Goal: Transaction & Acquisition: Purchase product/service

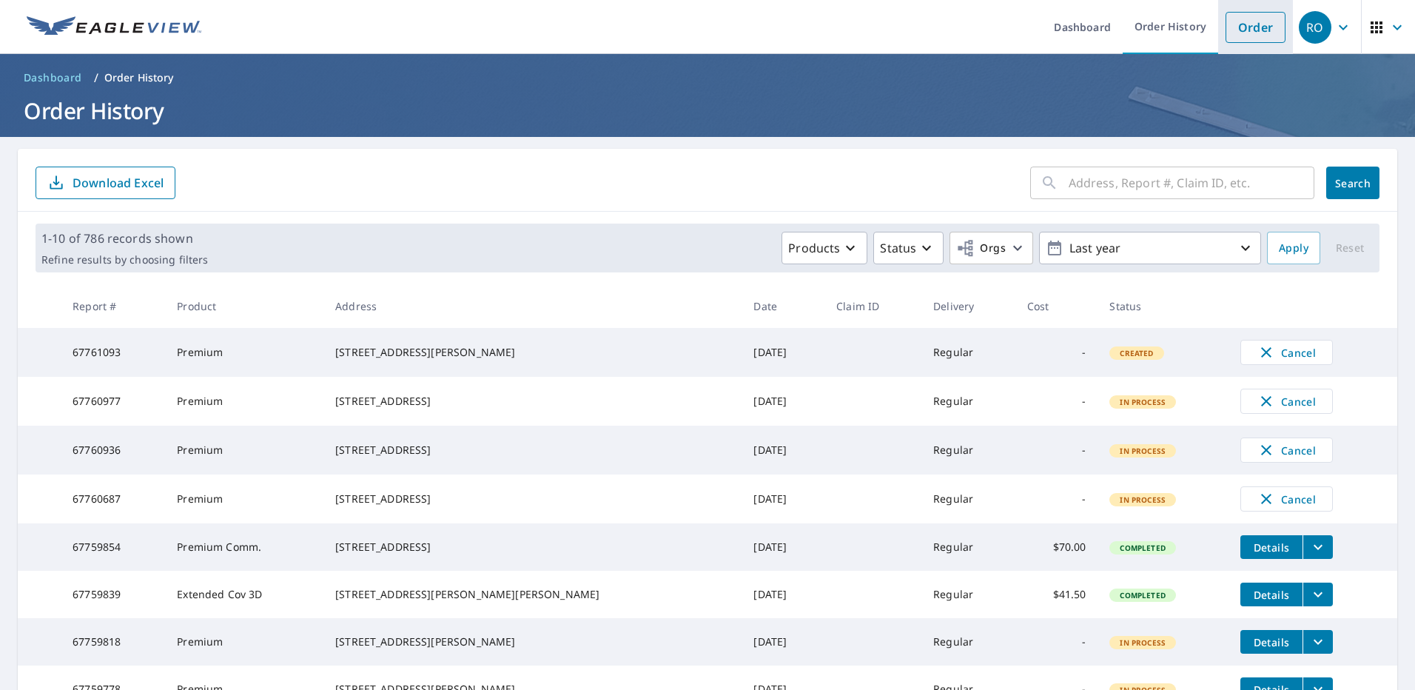
click at [1246, 30] on link "Order" at bounding box center [1256, 27] width 60 height 31
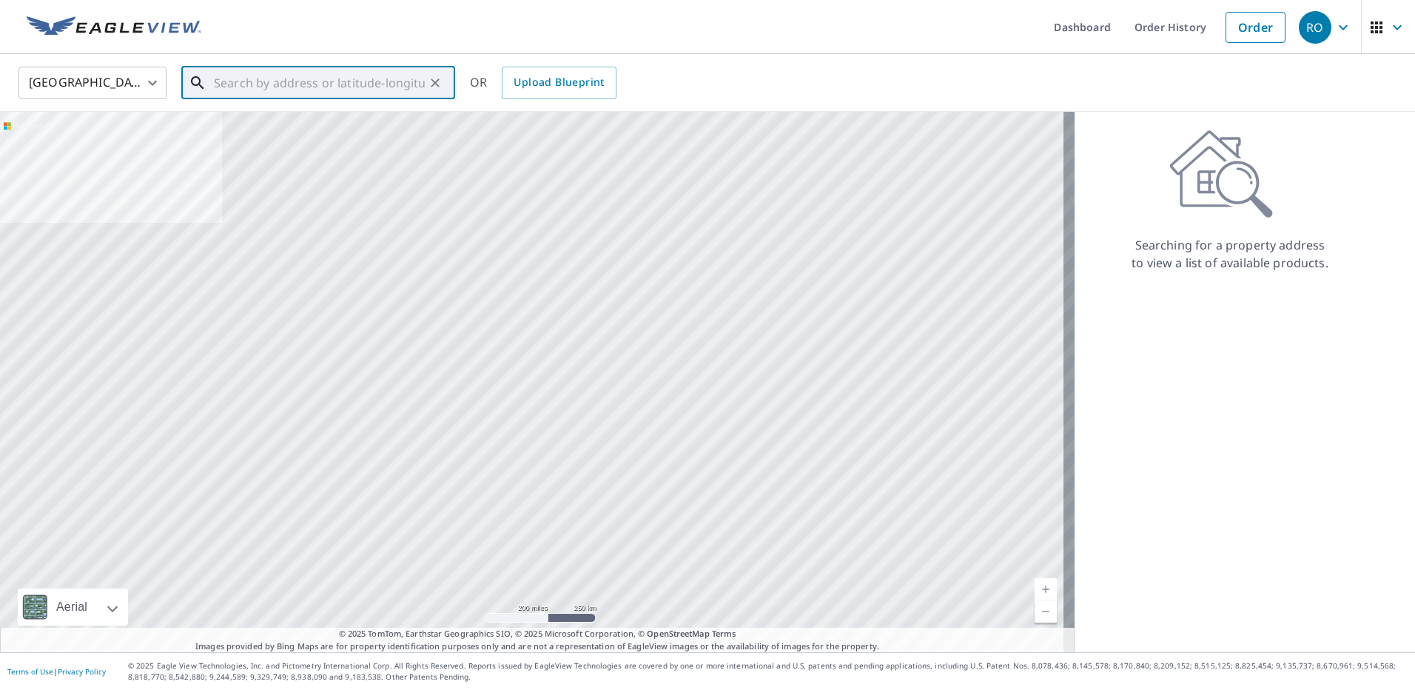
click at [298, 90] on input "text" at bounding box center [319, 82] width 211 height 41
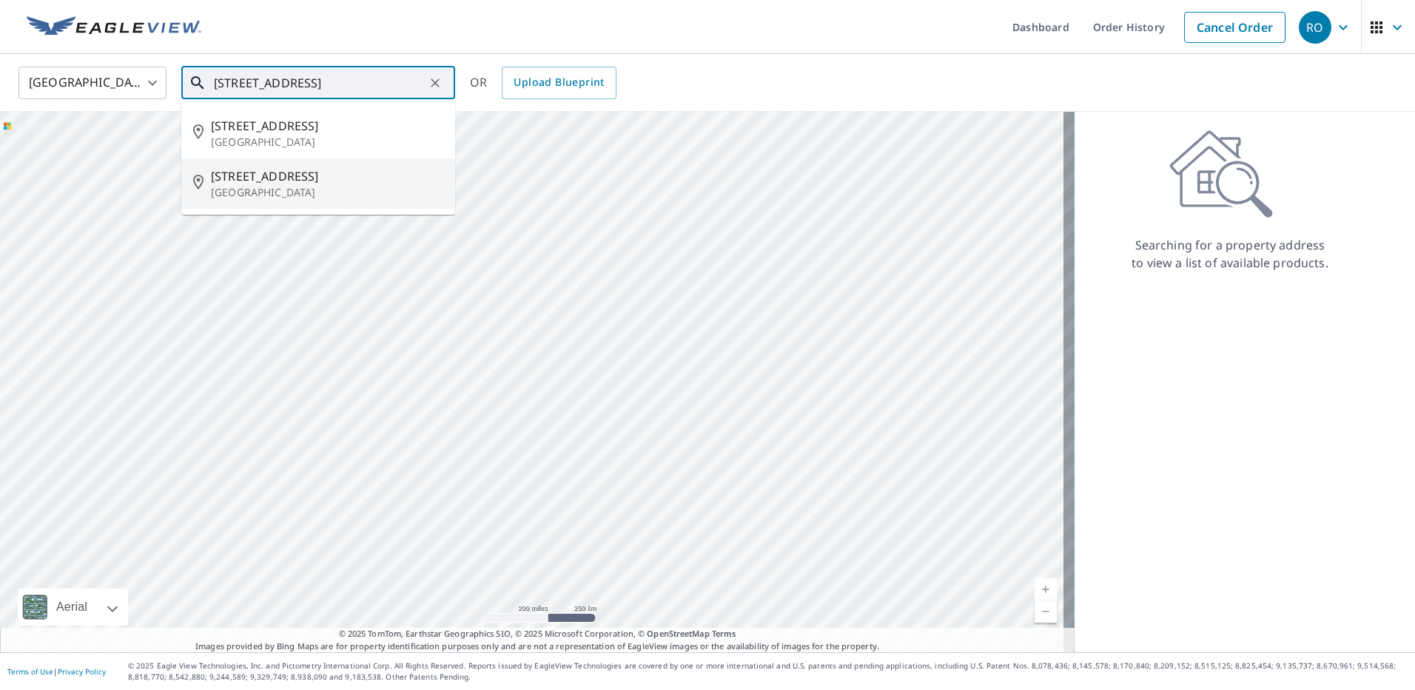
click at [270, 186] on p "[GEOGRAPHIC_DATA]" at bounding box center [327, 192] width 232 height 15
type input "[STREET_ADDRESS]"
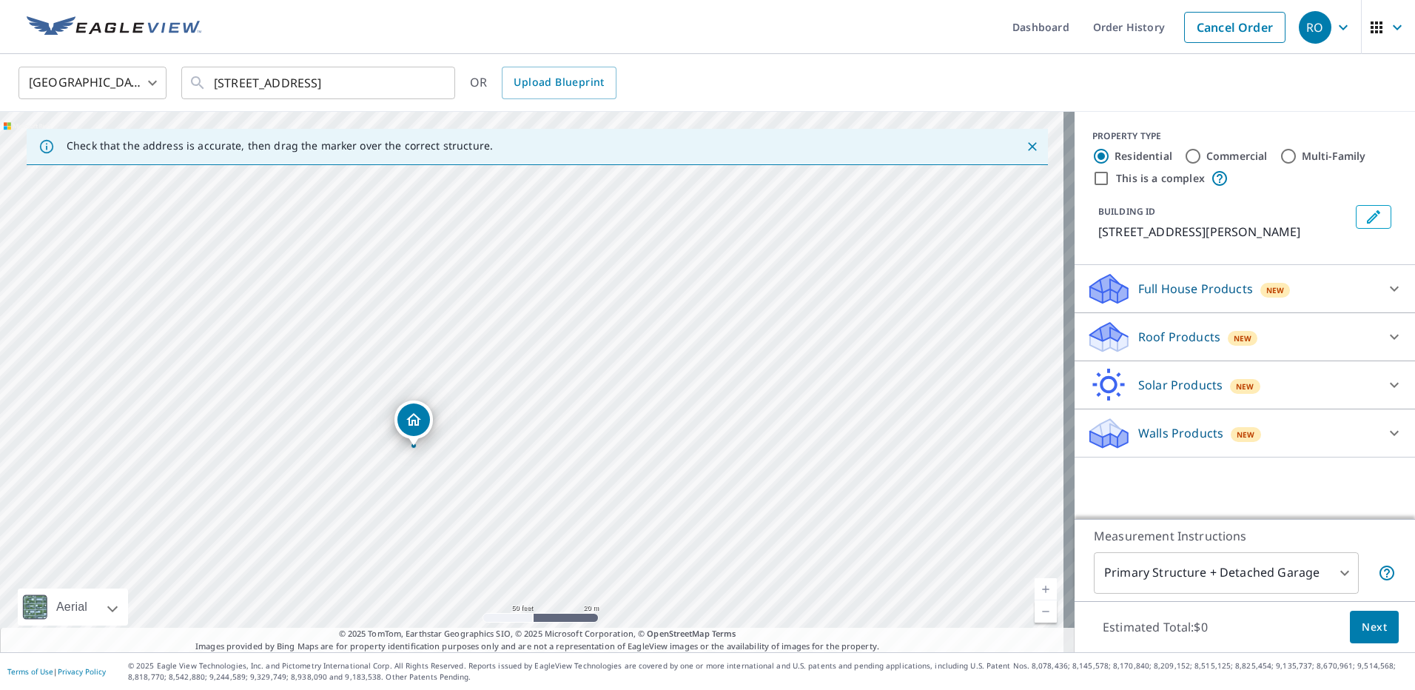
drag, startPoint x: 420, startPoint y: 442, endPoint x: 415, endPoint y: 429, distance: 13.9
click at [1390, 337] on icon at bounding box center [1394, 337] width 9 height 5
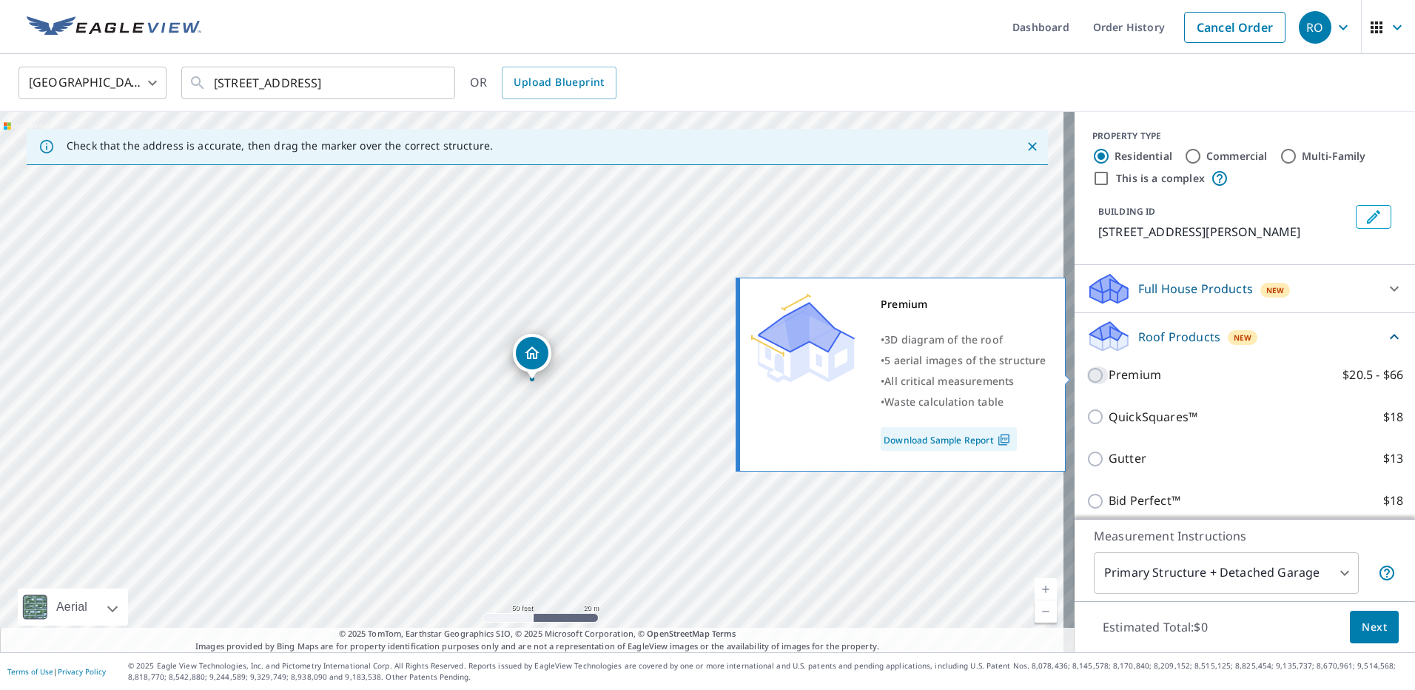
click at [1087, 377] on input "Premium $20.5 - $66" at bounding box center [1098, 375] width 22 height 18
checkbox input "true"
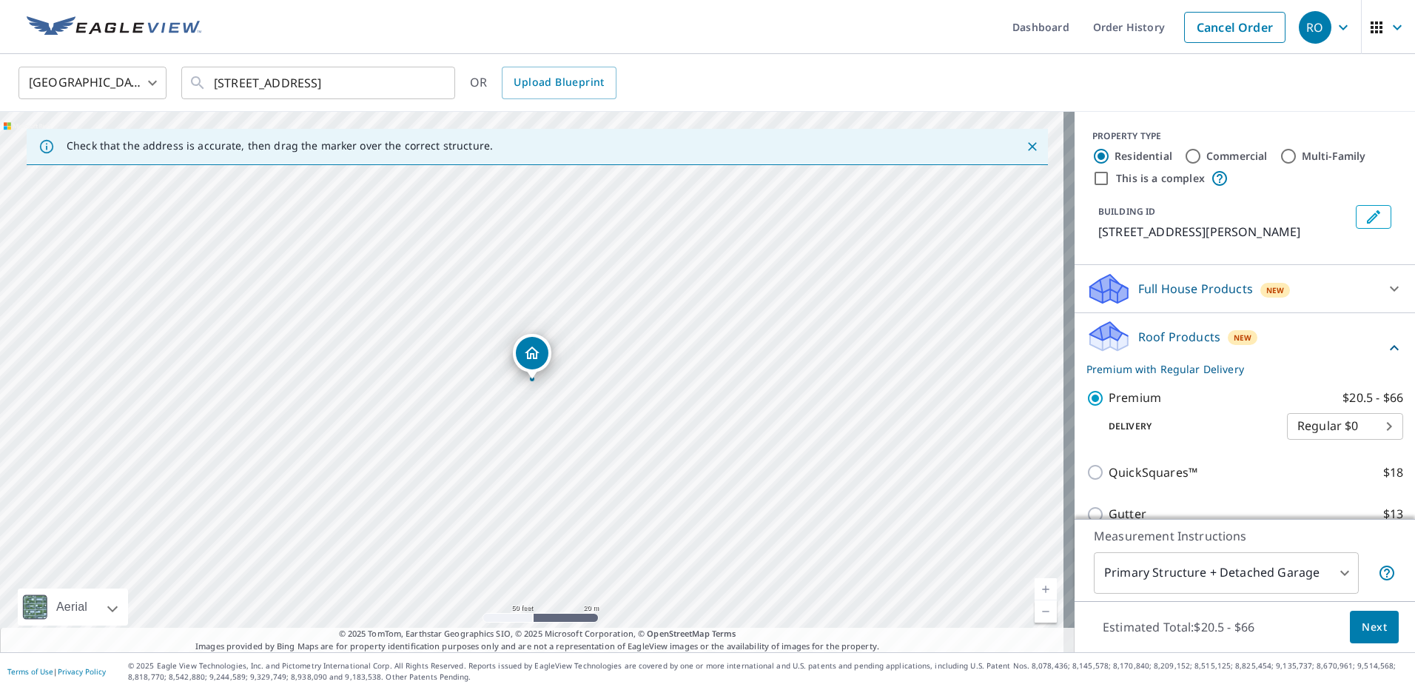
click at [1362, 630] on span "Next" at bounding box center [1374, 627] width 25 height 19
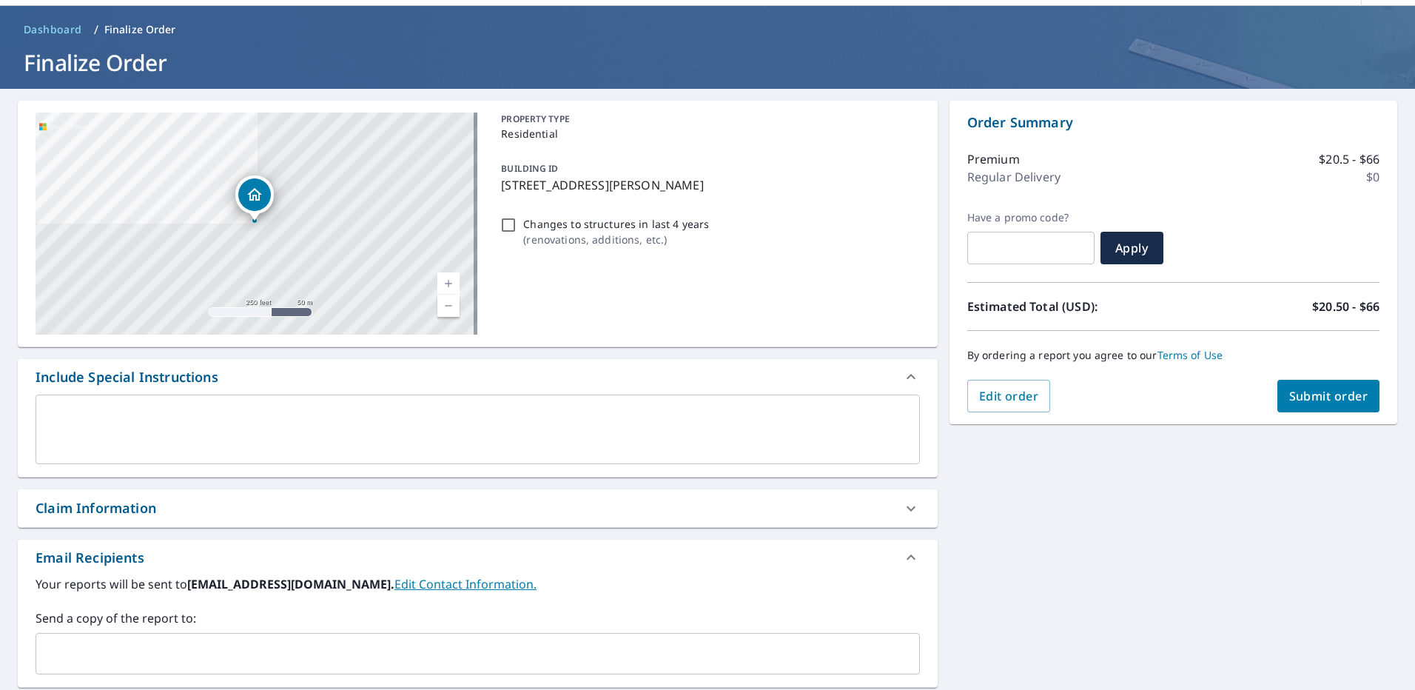
scroll to position [74, 0]
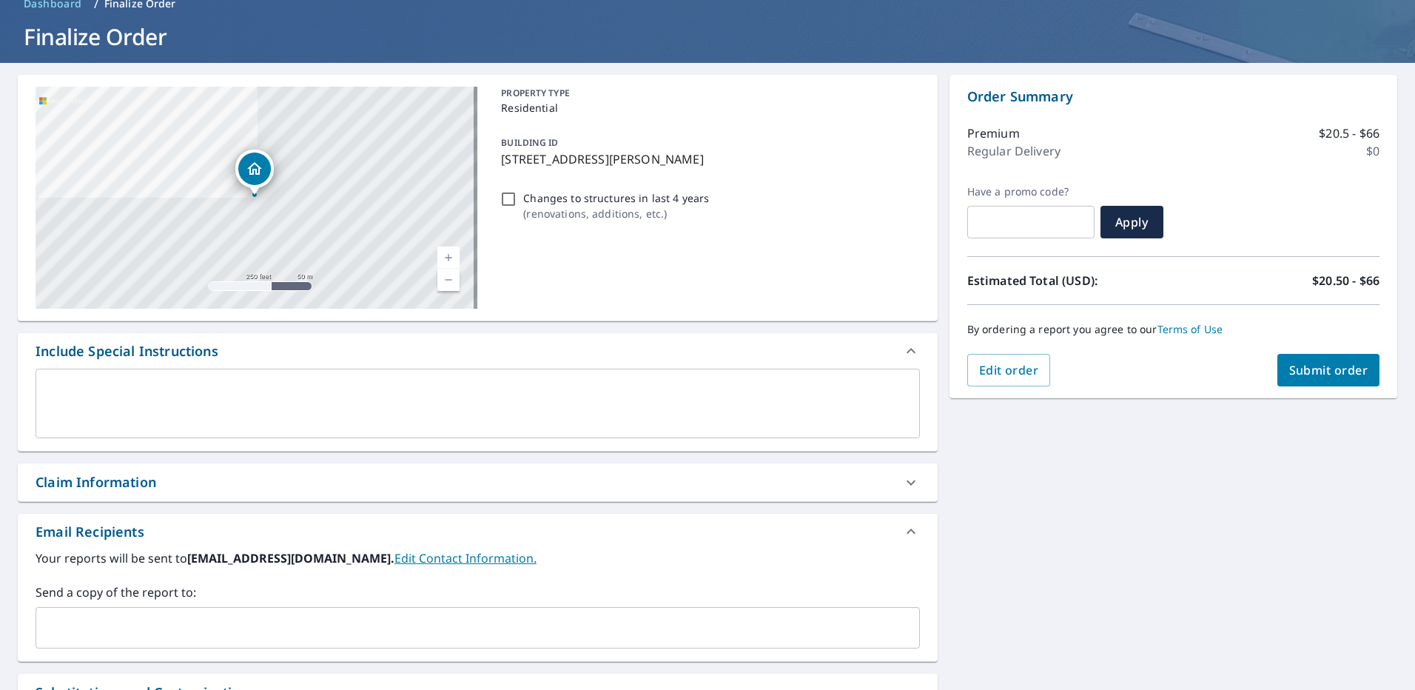
click at [125, 637] on input "text" at bounding box center [466, 628] width 849 height 28
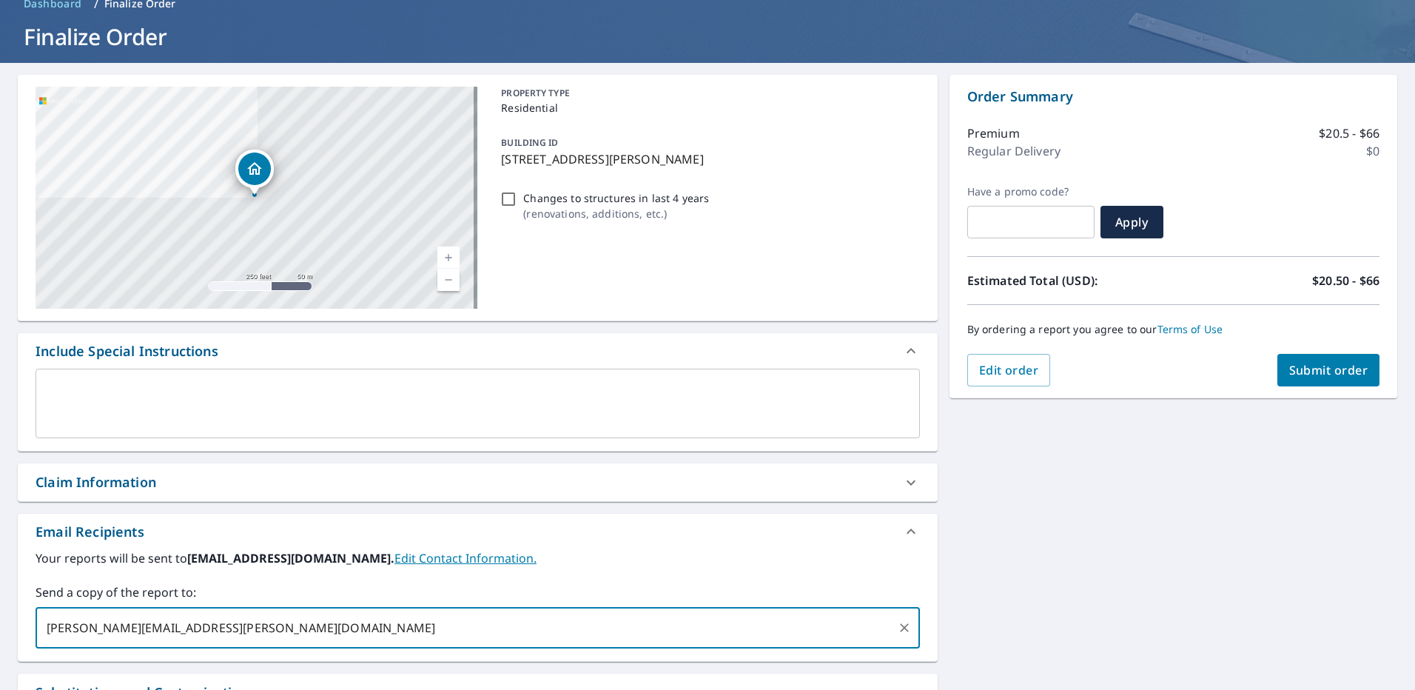
type input "[PERSON_NAME][EMAIL_ADDRESS][PERSON_NAME][DOMAIN_NAME]"
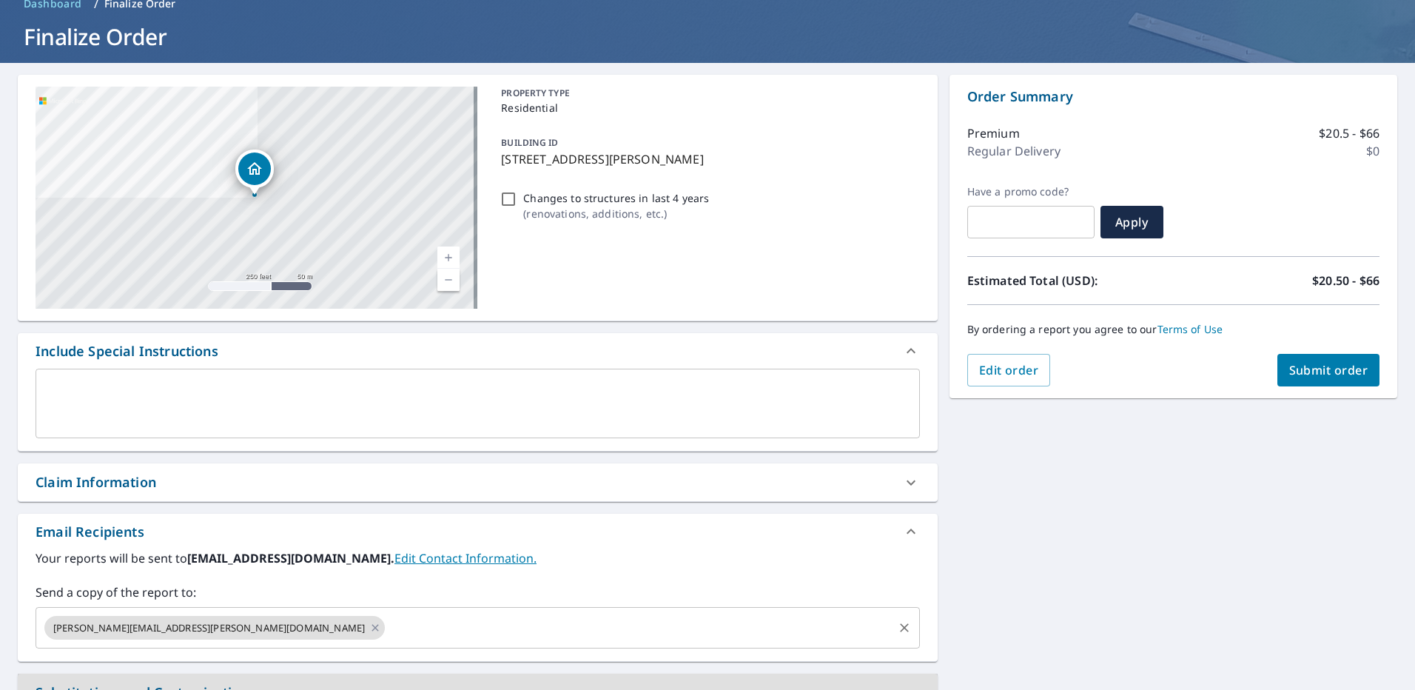
scroll to position [95, 0]
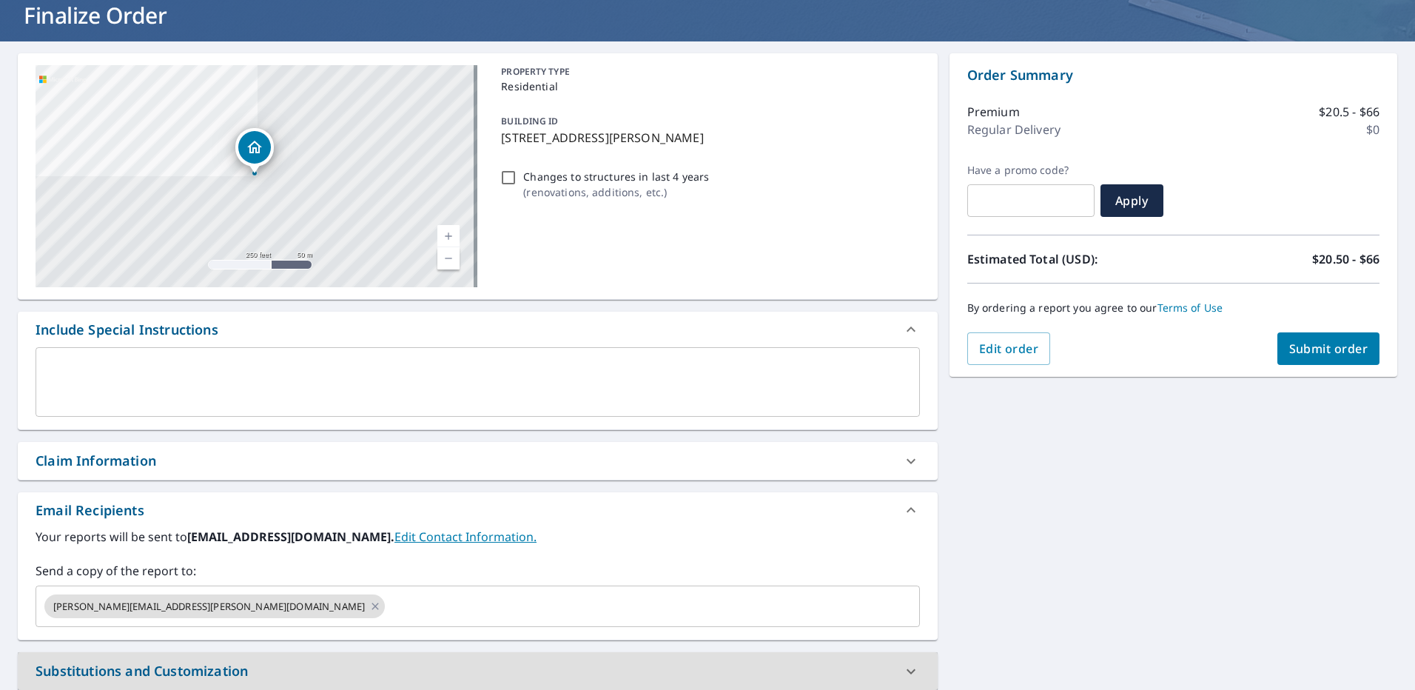
click at [1339, 340] on button "Submit order" at bounding box center [1329, 348] width 103 height 33
